Goal: Task Accomplishment & Management: Use online tool/utility

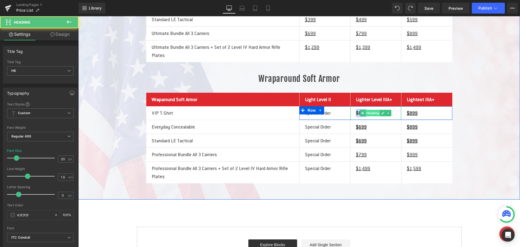
drag, startPoint x: 353, startPoint y: 140, endPoint x: 367, endPoint y: 138, distance: 13.6
click at [367, 120] on div "$699 Heading" at bounding box center [375, 113] width 51 height 14
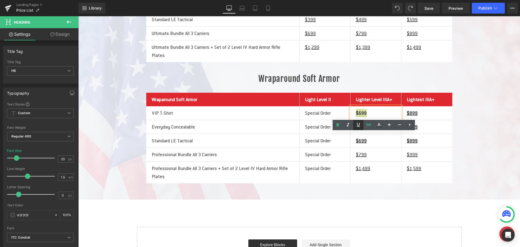
click at [358, 125] on icon at bounding box center [358, 124] width 6 height 6
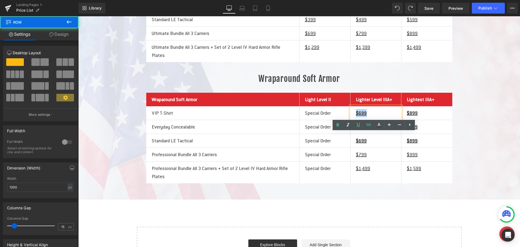
click at [457, 144] on div "Front/Back Soft Armor Heading Front/Back Soft Armor Heading Light Level II Head…" at bounding box center [299, 67] width 325 height 232
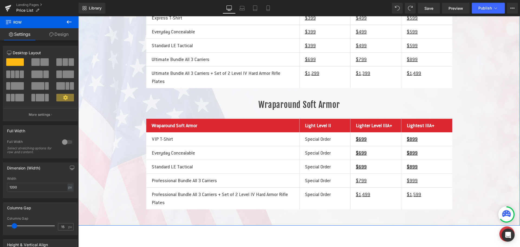
scroll to position [135, 0]
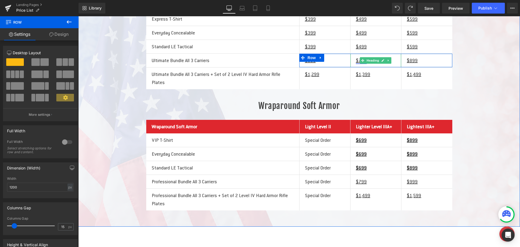
click at [356, 63] on u "$799" at bounding box center [361, 60] width 11 height 6
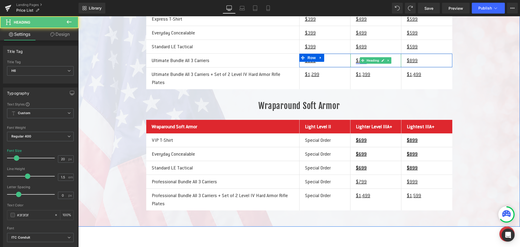
click at [356, 63] on u "$799" at bounding box center [361, 60] width 11 height 6
drag, startPoint x: 353, startPoint y: 78, endPoint x: 359, endPoint y: 78, distance: 6.2
click at [359, 67] on div "$799 Heading" at bounding box center [375, 61] width 51 height 14
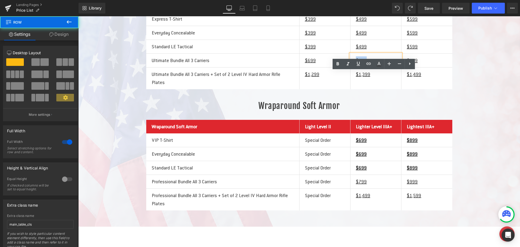
click at [461, 129] on div "Liquid Front/Back Soft Armor Heading Front/Back Soft Armor Heading Light Level …" at bounding box center [298, 87] width 441 height 246
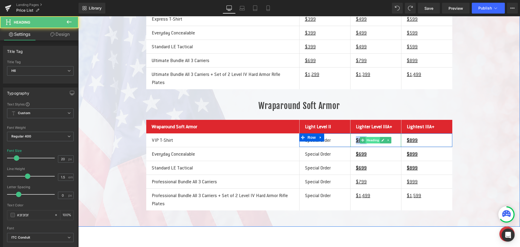
drag, startPoint x: 354, startPoint y: 168, endPoint x: 367, endPoint y: 168, distance: 13.5
click at [367, 147] on div "$699 Heading" at bounding box center [375, 140] width 51 height 14
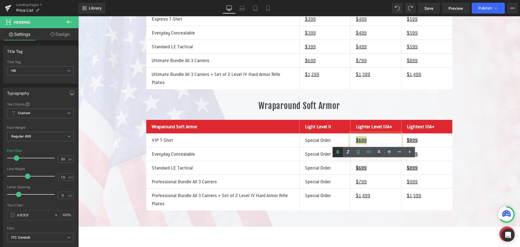
click at [336, 153] on icon at bounding box center [337, 152] width 6 height 6
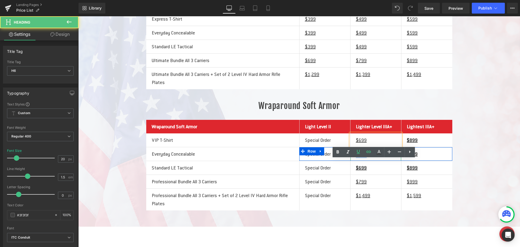
drag, startPoint x: 354, startPoint y: 179, endPoint x: 369, endPoint y: 181, distance: 15.5
click at [369, 160] on div "$699 Heading" at bounding box center [375, 154] width 51 height 14
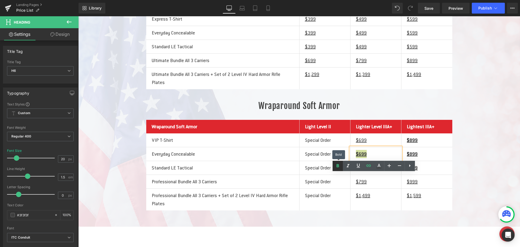
click at [338, 169] on link at bounding box center [337, 165] width 10 height 10
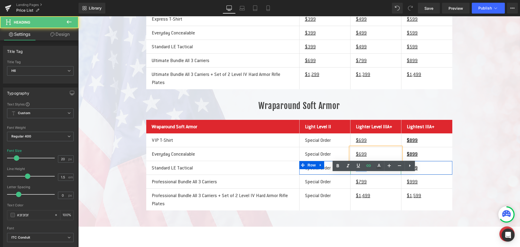
drag, startPoint x: 357, startPoint y: 195, endPoint x: 367, endPoint y: 197, distance: 9.9
click at [367, 174] on div "$699" at bounding box center [375, 168] width 51 height 14
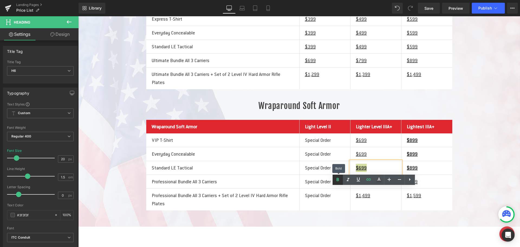
click at [339, 179] on icon at bounding box center [337, 179] width 6 height 6
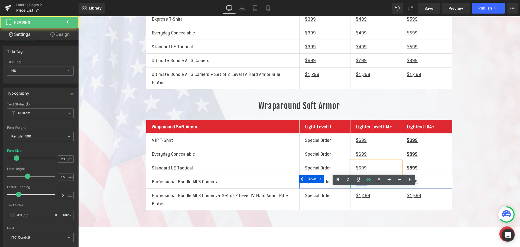
drag, startPoint x: 351, startPoint y: 208, endPoint x: 364, endPoint y: 207, distance: 13.6
click at [364, 188] on div "$799 Heading" at bounding box center [375, 182] width 51 height 14
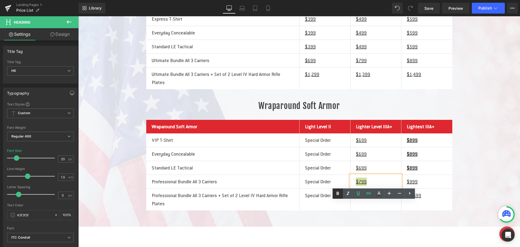
click at [339, 192] on icon at bounding box center [337, 193] width 6 height 6
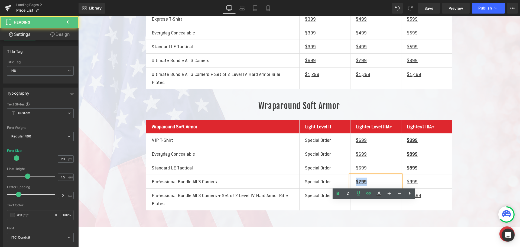
drag, startPoint x: 352, startPoint y: 208, endPoint x: 367, endPoint y: 206, distance: 15.0
click at [367, 188] on div "$799" at bounding box center [375, 182] width 51 height 14
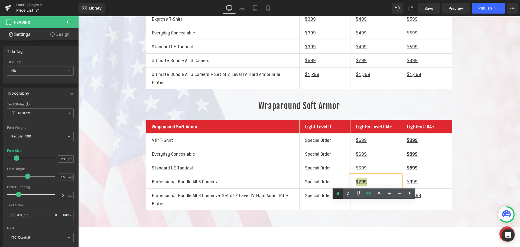
click at [338, 195] on icon at bounding box center [337, 193] width 6 height 6
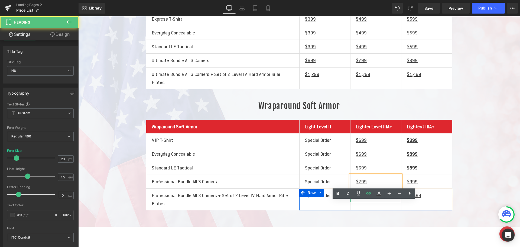
click at [353, 202] on div "$1,499" at bounding box center [375, 195] width 51 height 14
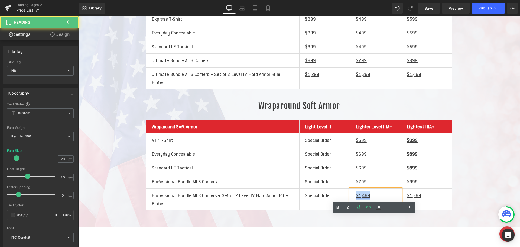
drag, startPoint x: 357, startPoint y: 223, endPoint x: 363, endPoint y: 219, distance: 7.4
click at [370, 202] on div "$1,499" at bounding box center [375, 195] width 51 height 14
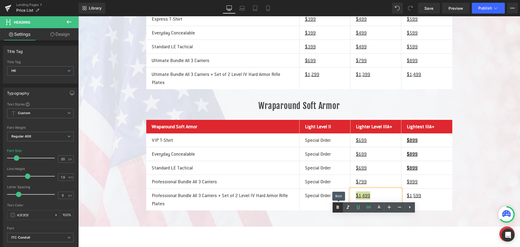
click at [337, 208] on icon at bounding box center [337, 207] width 6 height 6
click at [403, 202] on div "$1,599" at bounding box center [426, 195] width 51 height 14
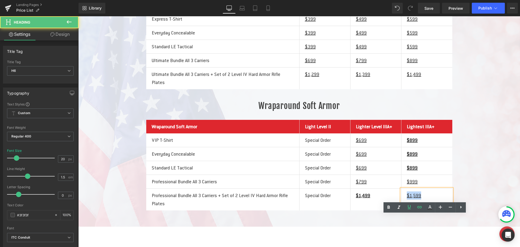
drag, startPoint x: 403, startPoint y: 221, endPoint x: 422, endPoint y: 219, distance: 18.7
click at [422, 202] on div "$1,599" at bounding box center [426, 195] width 51 height 14
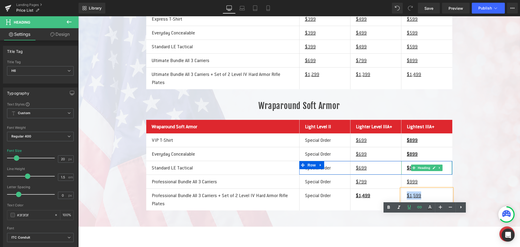
click at [403, 174] on div "$899" at bounding box center [426, 168] width 51 height 14
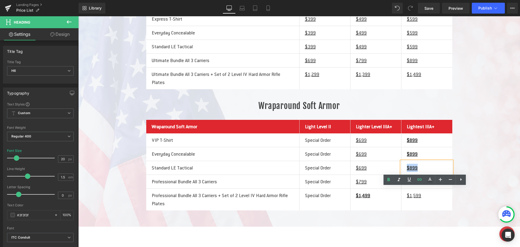
drag, startPoint x: 403, startPoint y: 194, endPoint x: 416, endPoint y: 193, distance: 13.6
click at [416, 174] on div "$899" at bounding box center [426, 168] width 51 height 14
click at [389, 183] on link at bounding box center [388, 179] width 10 height 10
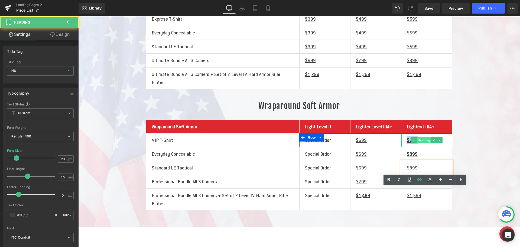
drag, startPoint x: 403, startPoint y: 167, endPoint x: 418, endPoint y: 163, distance: 15.4
click at [418, 147] on div "$899 Heading" at bounding box center [426, 140] width 51 height 14
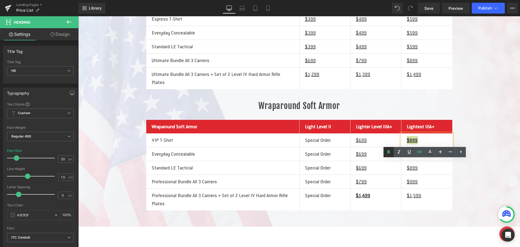
click at [390, 153] on icon at bounding box center [388, 152] width 6 height 6
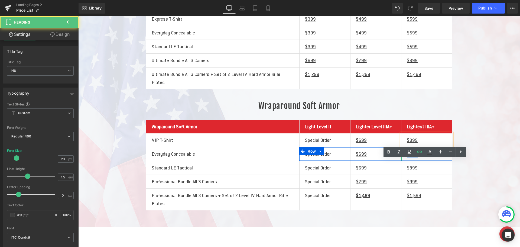
drag, startPoint x: 404, startPoint y: 178, endPoint x: 419, endPoint y: 179, distance: 15.4
click at [419, 160] on div "$899 Heading" at bounding box center [426, 154] width 51 height 14
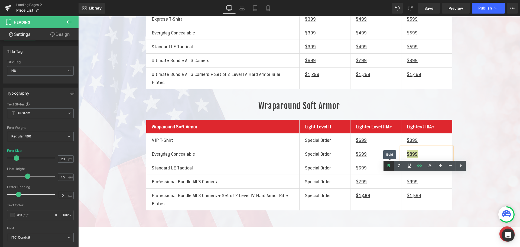
click at [389, 170] on link at bounding box center [388, 165] width 10 height 10
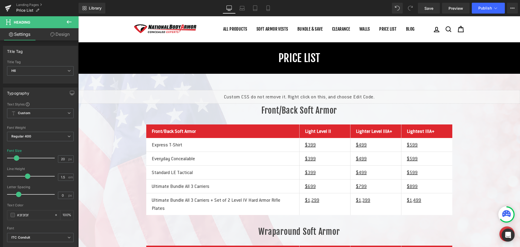
scroll to position [0, 0]
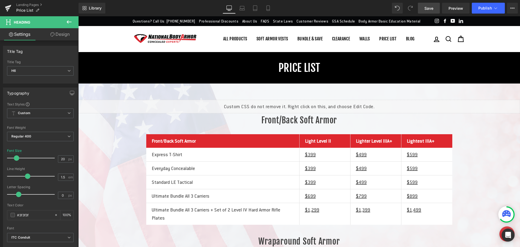
click at [428, 8] on span "Save" at bounding box center [428, 8] width 9 height 6
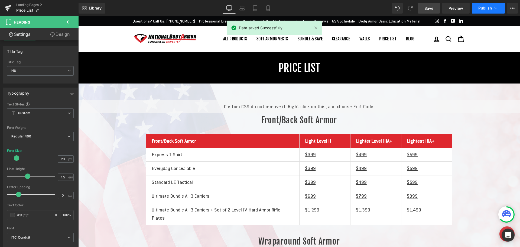
click at [478, 8] on span "Publish" at bounding box center [485, 8] width 14 height 4
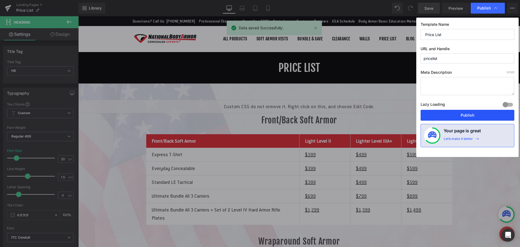
click at [482, 112] on button "Publish" at bounding box center [467, 115] width 94 height 11
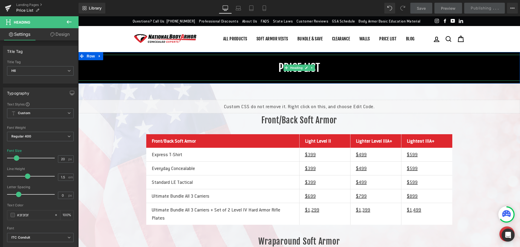
click at [278, 77] on h1 "price list" at bounding box center [298, 68] width 441 height 26
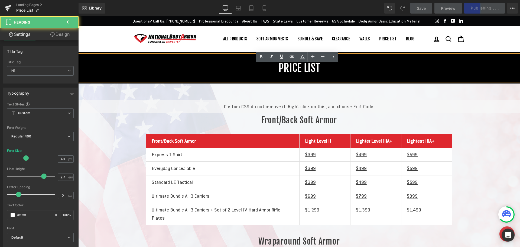
click at [278, 77] on h1 "price list" at bounding box center [298, 68] width 441 height 26
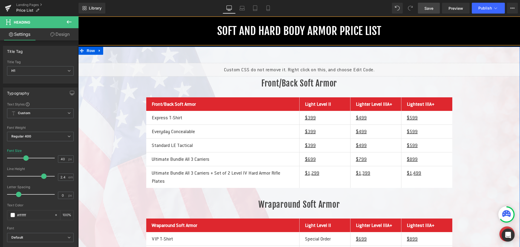
scroll to position [27, 0]
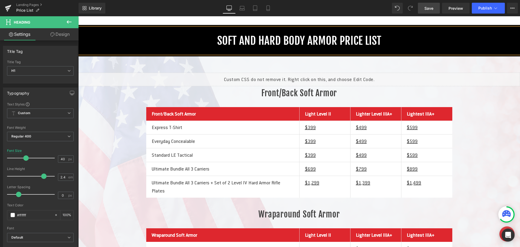
click at [426, 9] on span "Save" at bounding box center [428, 8] width 9 height 6
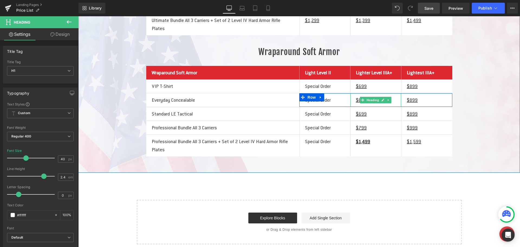
scroll to position [216, 0]
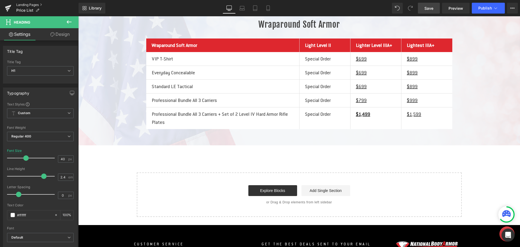
click at [33, 5] on link "Landing Pages" at bounding box center [47, 5] width 62 height 4
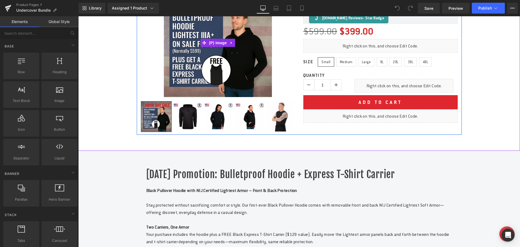
scroll to position [135, 0]
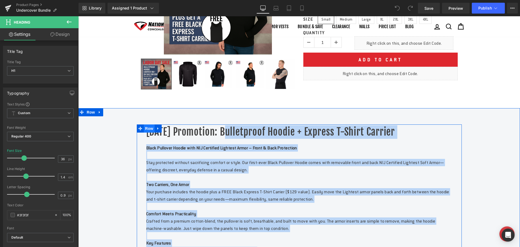
drag, startPoint x: 227, startPoint y: 139, endPoint x: 147, endPoint y: 139, distance: 80.1
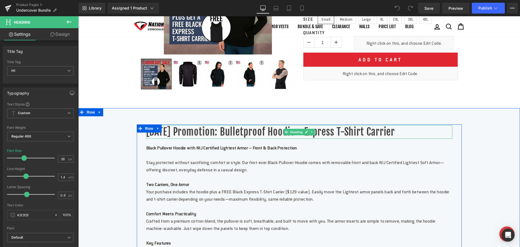
click at [218, 139] on h1 "Labor Day Promotion: Bulletproof Hoodie + Express T-Shirt Carrier" at bounding box center [299, 132] width 306 height 14
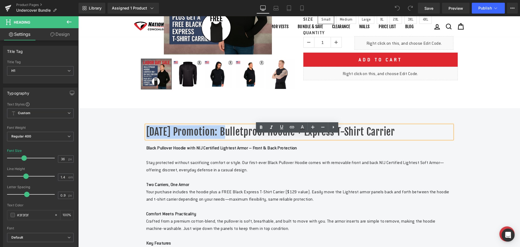
drag, startPoint x: 225, startPoint y: 142, endPoint x: 146, endPoint y: 140, distance: 78.8
click at [146, 139] on h1 "Labor Day Promotion: Bulletproof Hoodie + Express T-Shirt Carrier" at bounding box center [299, 132] width 306 height 14
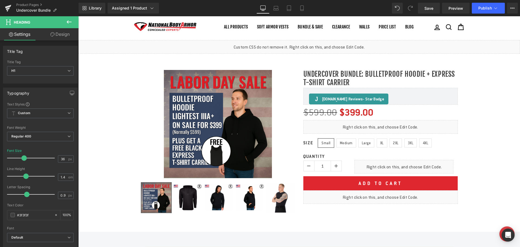
scroll to position [0, 0]
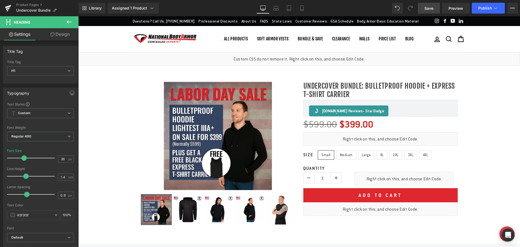
click at [422, 9] on link "Save" at bounding box center [429, 8] width 22 height 11
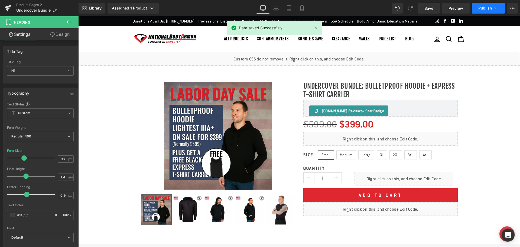
click at [479, 9] on span "Publish" at bounding box center [485, 8] width 14 height 4
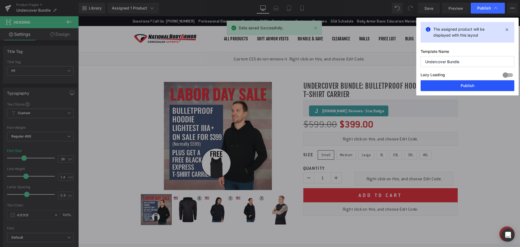
click at [471, 86] on button "Publish" at bounding box center [467, 85] width 94 height 11
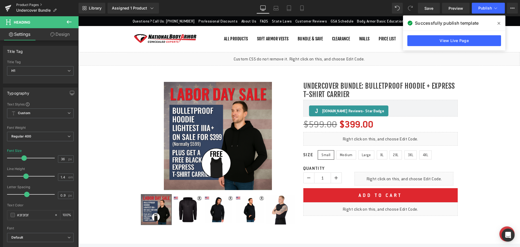
click at [23, 5] on link "Product Pages" at bounding box center [47, 5] width 62 height 4
